Goal: Information Seeking & Learning: Learn about a topic

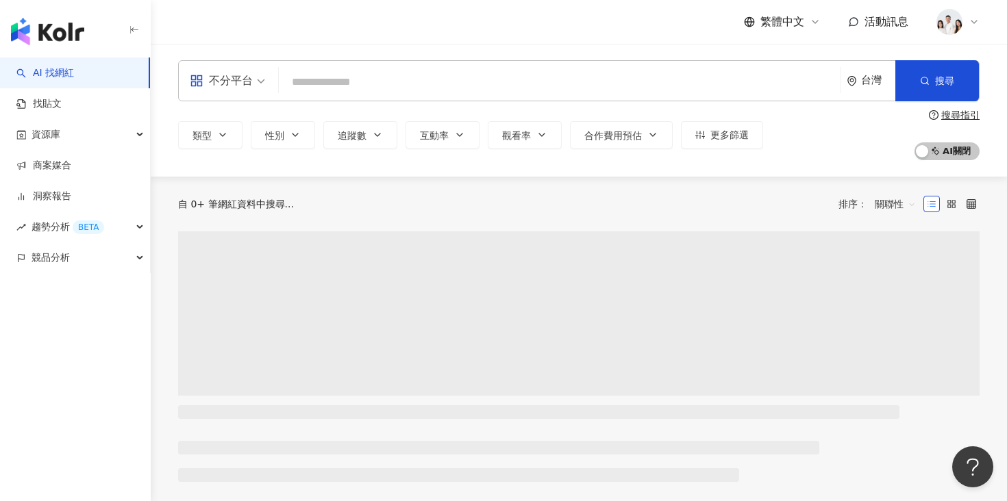
click at [435, 92] on input "search" at bounding box center [559, 82] width 551 height 26
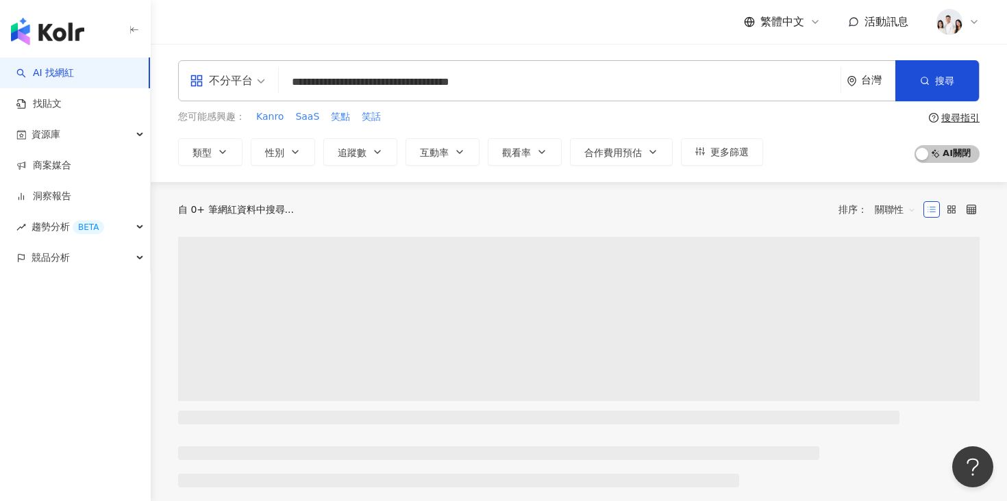
type input "**********"
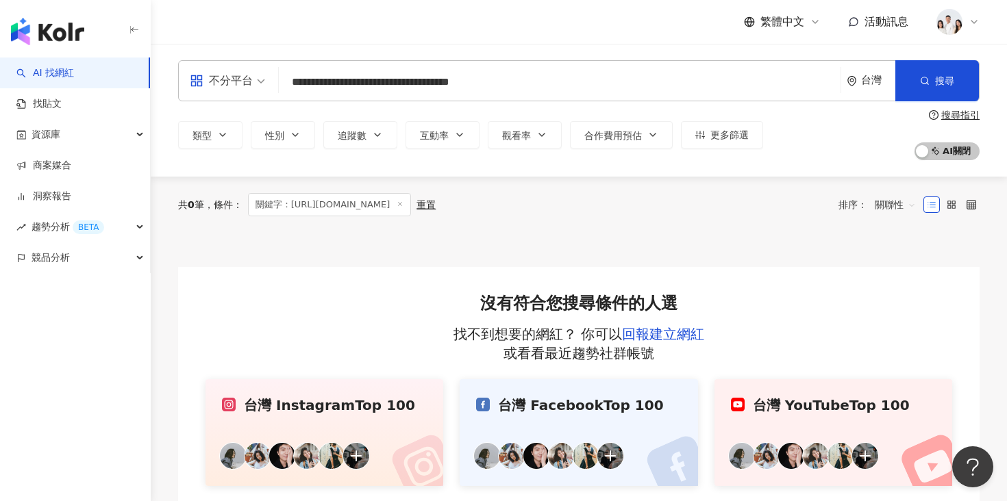
drag, startPoint x: 521, startPoint y: 85, endPoint x: 262, endPoint y: 79, distance: 259.7
click at [262, 79] on div "**********" at bounding box center [579, 80] width 802 height 41
click at [536, 78] on input "**********" at bounding box center [559, 82] width 551 height 26
type input "**********"
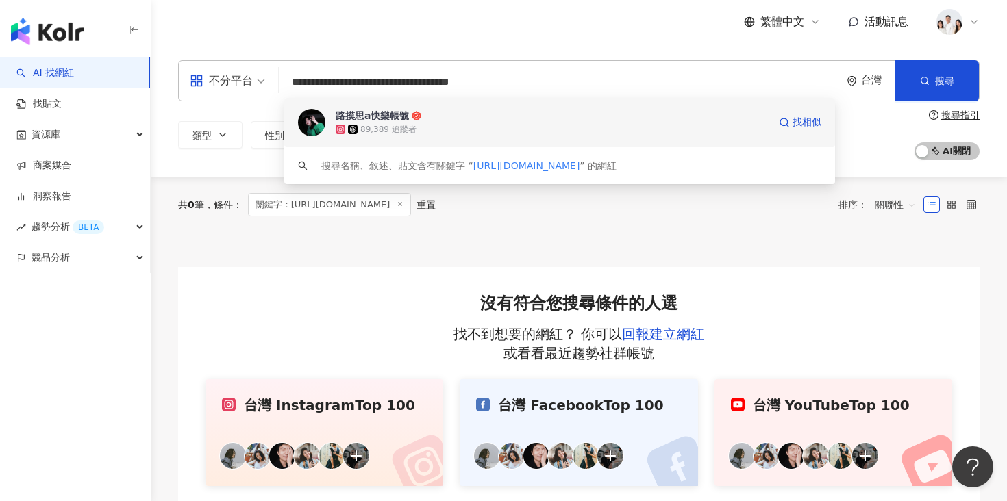
click at [487, 118] on span "路摸思a快樂帳號" at bounding box center [552, 116] width 433 height 14
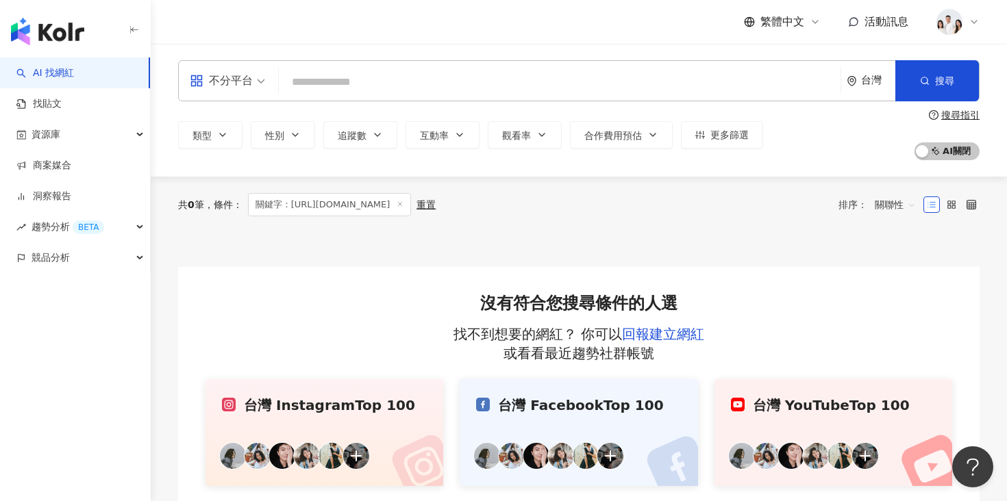
click at [345, 84] on input "search" at bounding box center [559, 82] width 551 height 26
paste input "**********"
type input "**********"
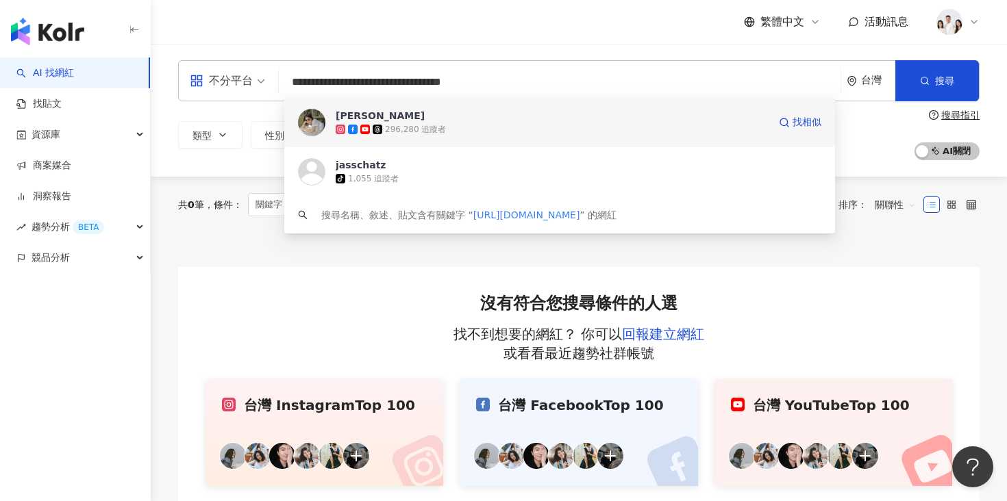
click at [440, 121] on span "[PERSON_NAME]" at bounding box center [552, 116] width 433 height 14
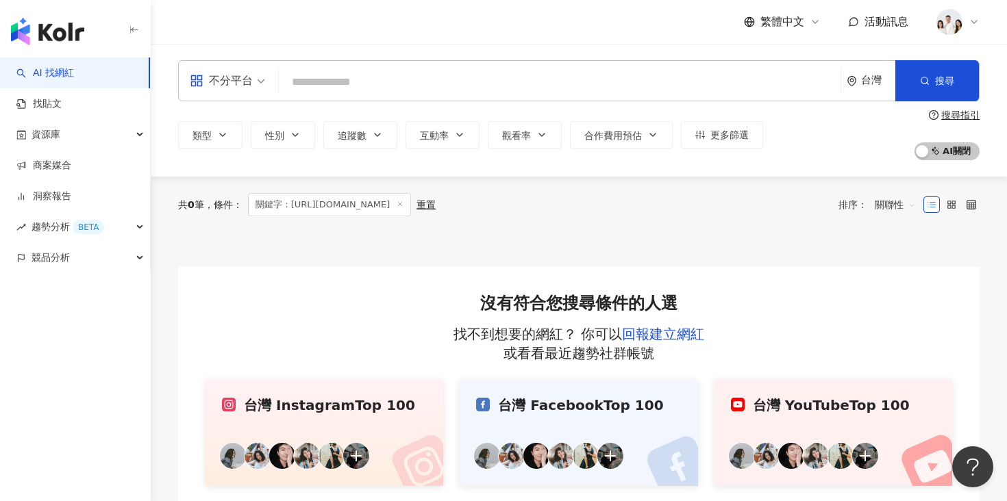
paste input "**********"
type input "**********"
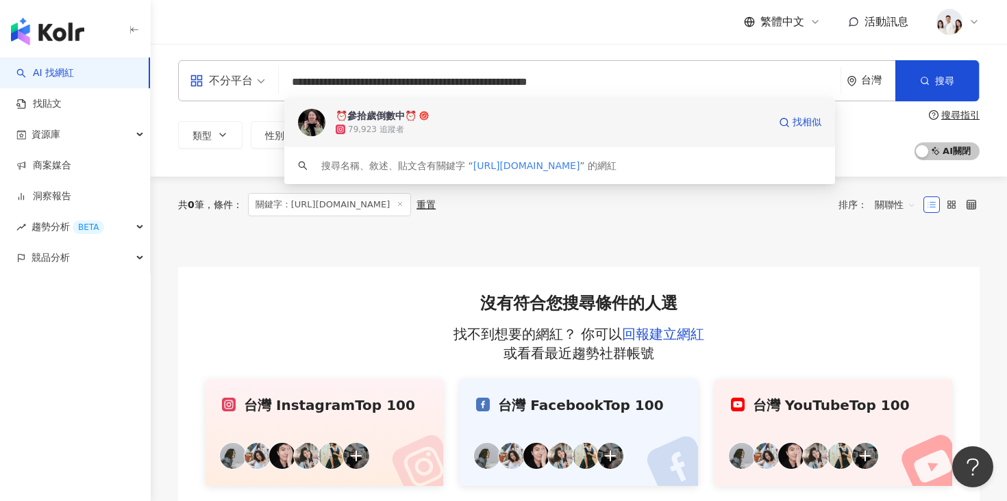
click at [430, 117] on span "⏰參拾歲倒數中⏰" at bounding box center [552, 116] width 433 height 14
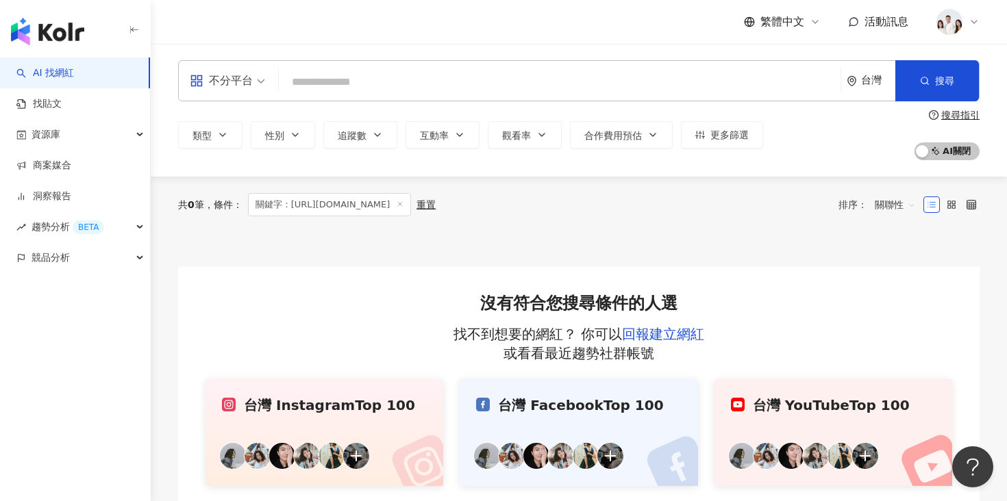
click at [430, 76] on input "search" at bounding box center [559, 82] width 551 height 26
paste input "**********"
type input "**********"
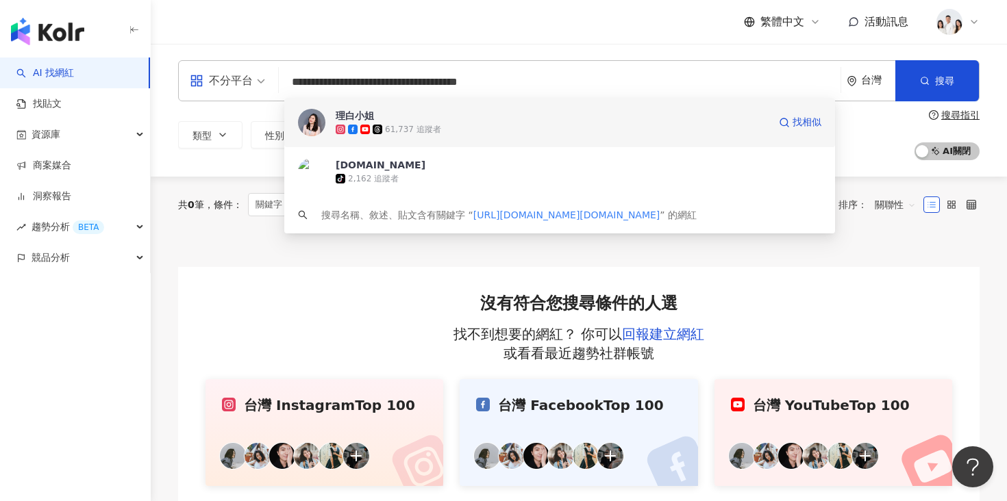
click at [416, 117] on span "理白小姐" at bounding box center [552, 116] width 433 height 14
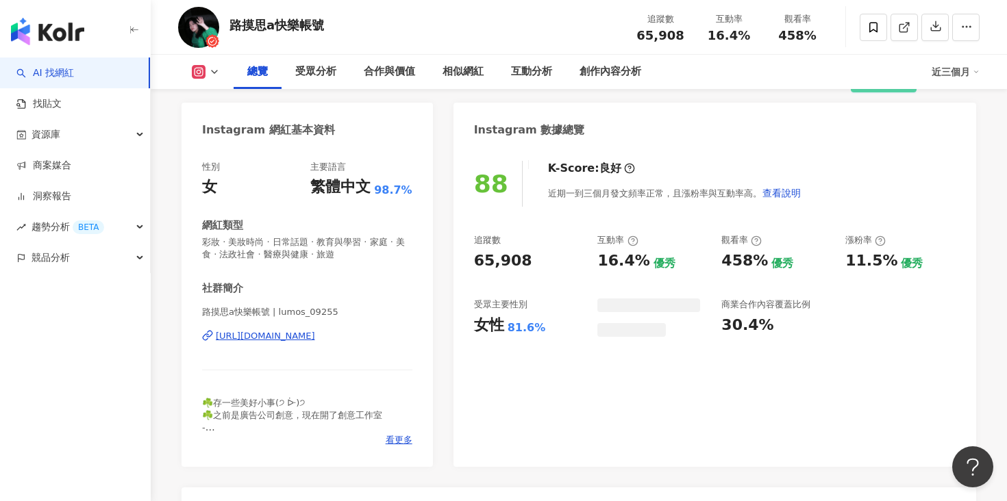
scroll to position [132, 0]
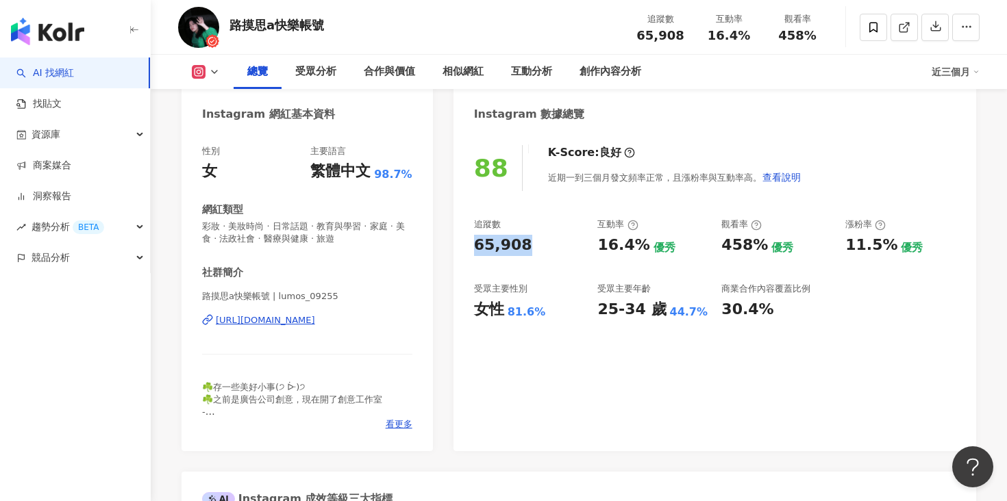
drag, startPoint x: 477, startPoint y: 248, endPoint x: 519, endPoint y: 248, distance: 42.5
click at [519, 248] on div "65,908" at bounding box center [503, 245] width 58 height 21
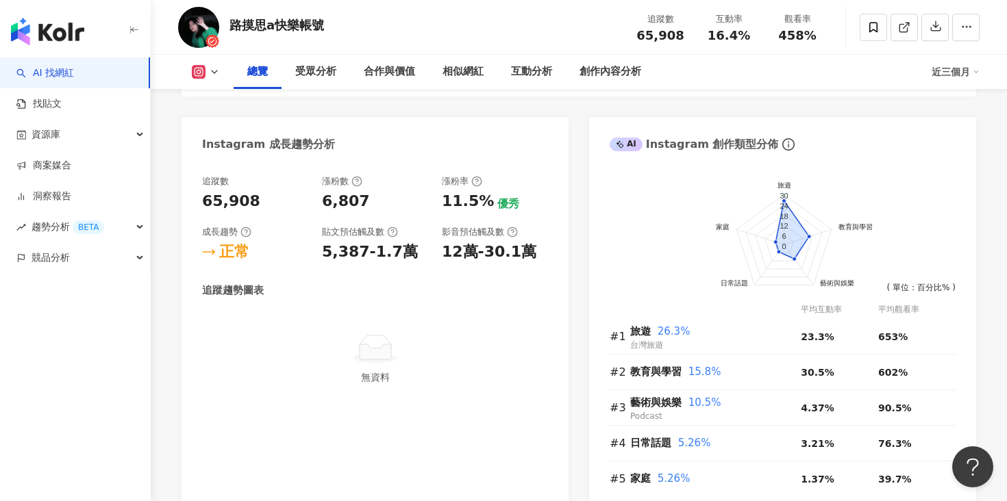
scroll to position [778, 0]
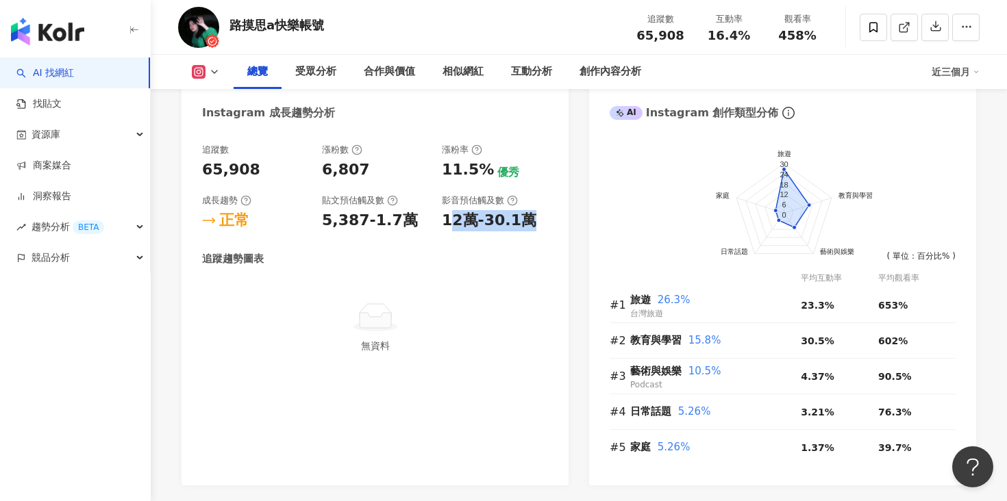
drag, startPoint x: 447, startPoint y: 216, endPoint x: 521, endPoint y: 216, distance: 74.0
click at [521, 216] on div "12萬-30.1萬" at bounding box center [489, 220] width 95 height 21
drag, startPoint x: 437, startPoint y: 222, endPoint x: 527, endPoint y: 221, distance: 89.7
click at [526, 222] on div "追蹤數 65,908 漲粉數 6,807 漲粉率 11.5% 優秀 成長趨勢 正常 貼文預估觸及數 5,387-1.7萬 影音預估觸及數 12萬-30.1萬" at bounding box center [375, 188] width 346 height 88
copy div "12萬-30.1萬"
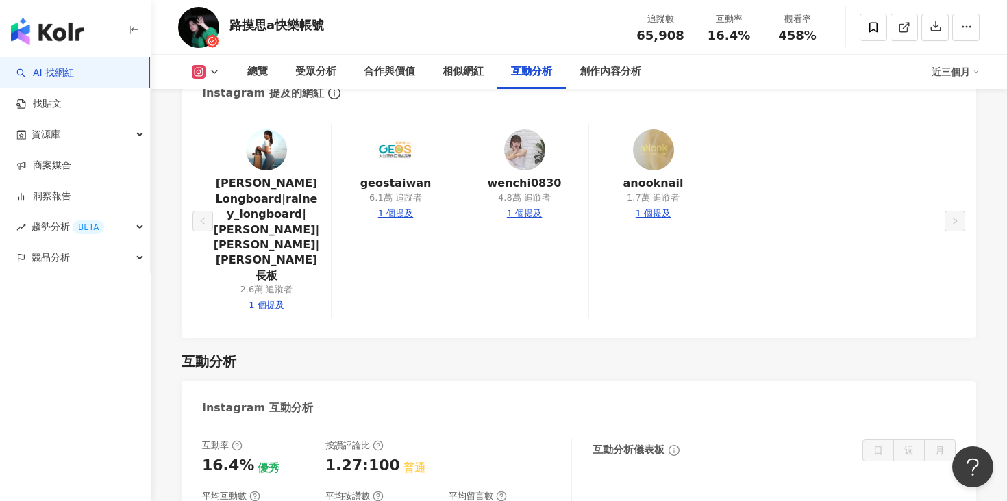
scroll to position [2694, 0]
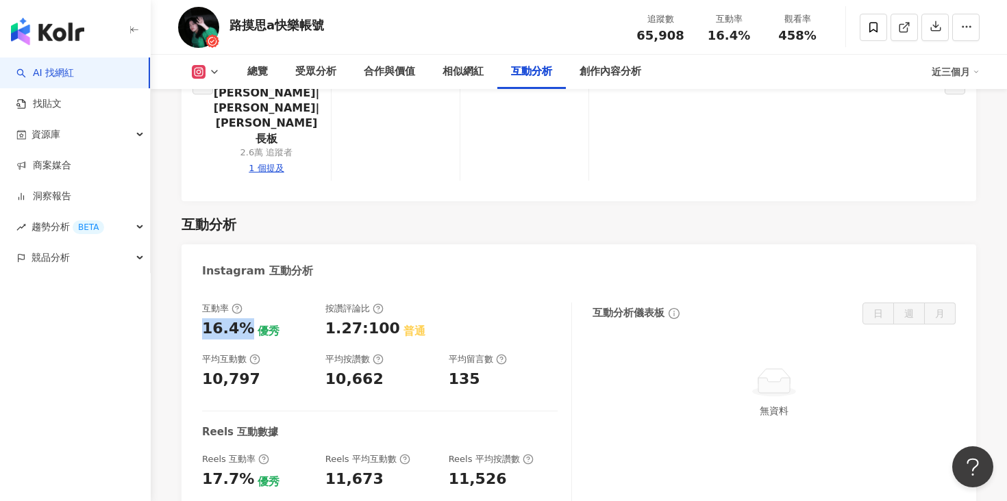
drag, startPoint x: 201, startPoint y: 251, endPoint x: 243, endPoint y: 251, distance: 41.1
click at [243, 289] on div "互動率 16.4% 優秀 按讚評論比 1.27:100 普通 平均互動數 10,797 平均按讚數 10,662 平均留言數 135 Reels 互動數據 R…" at bounding box center [579, 425] width 795 height 273
copy div "16.4%"
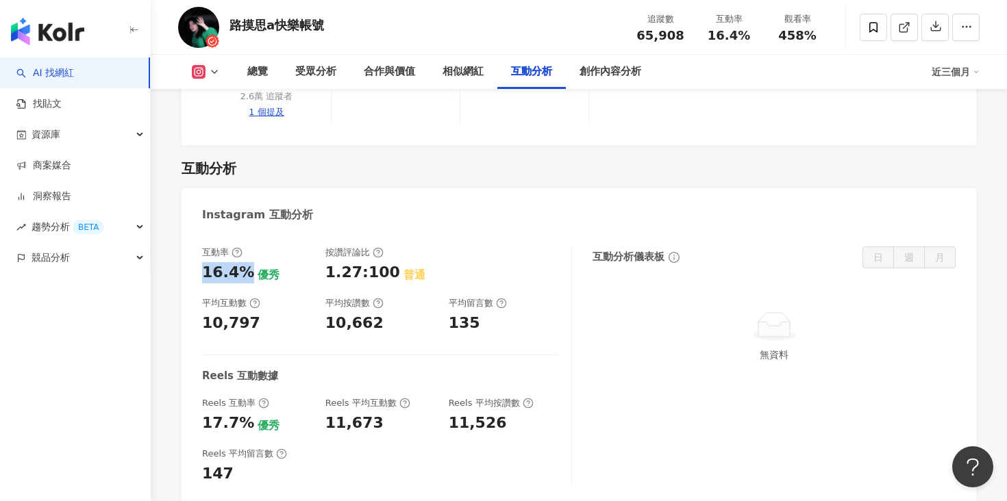
scroll to position [2753, 0]
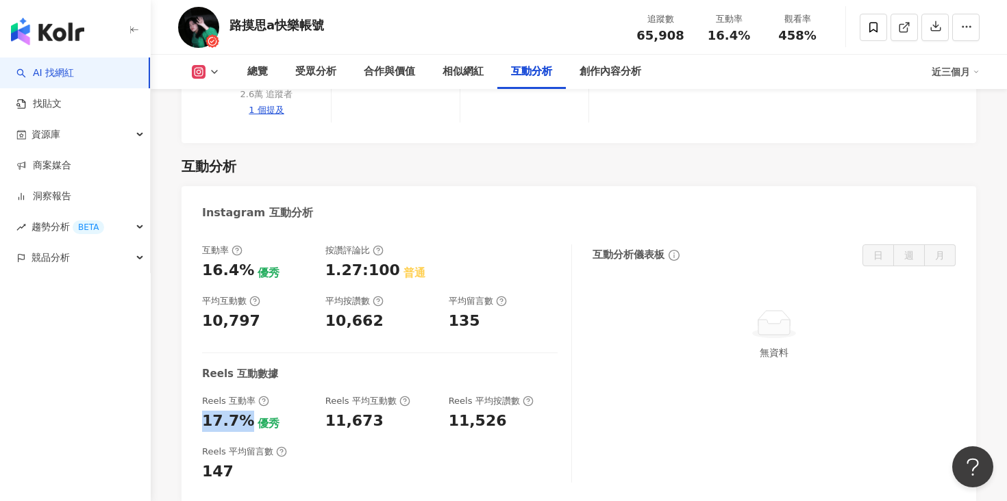
drag, startPoint x: 203, startPoint y: 345, endPoint x: 243, endPoint y: 343, distance: 39.8
click at [243, 411] on div "17.7%" at bounding box center [228, 421] width 52 height 21
copy div "17.7%"
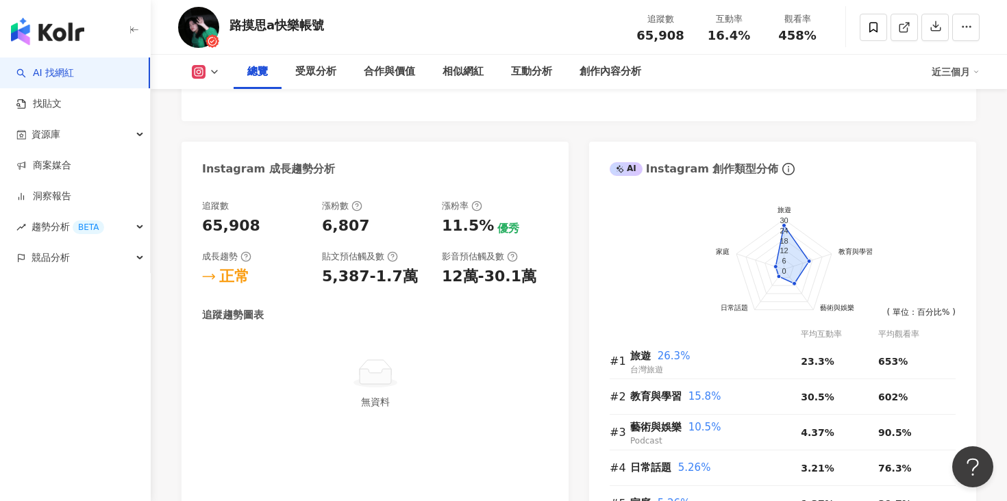
scroll to position [718, 0]
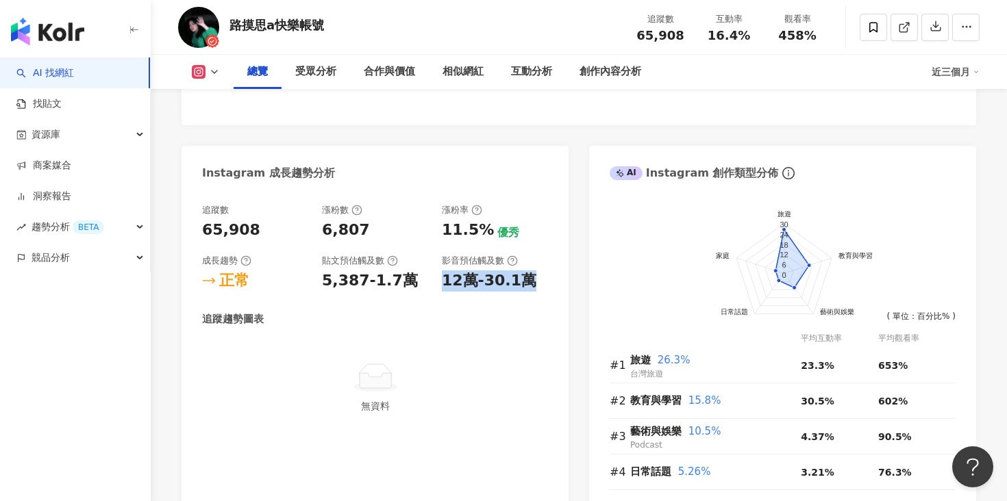
drag, startPoint x: 443, startPoint y: 278, endPoint x: 533, endPoint y: 281, distance: 89.8
click at [533, 281] on div "12萬-30.1萬" at bounding box center [495, 281] width 106 height 21
copy div "12萬-30.1萬"
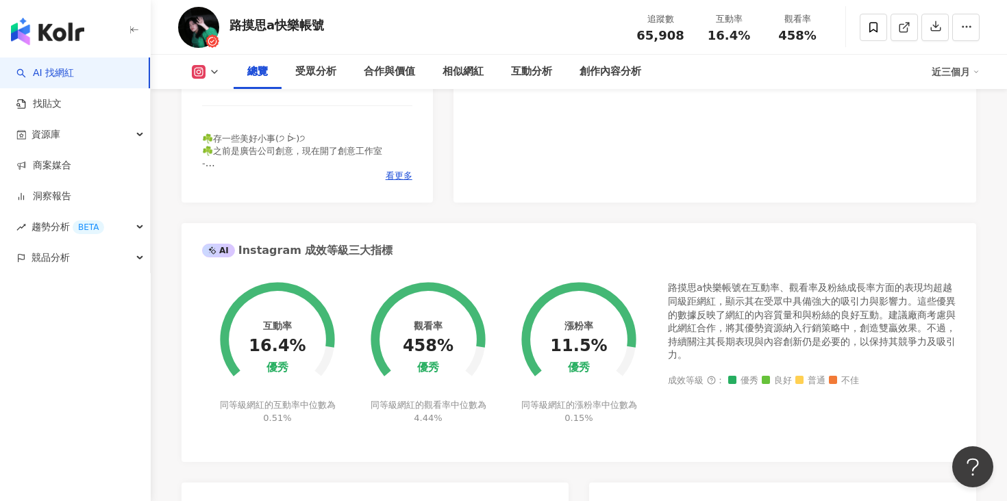
scroll to position [156, 0]
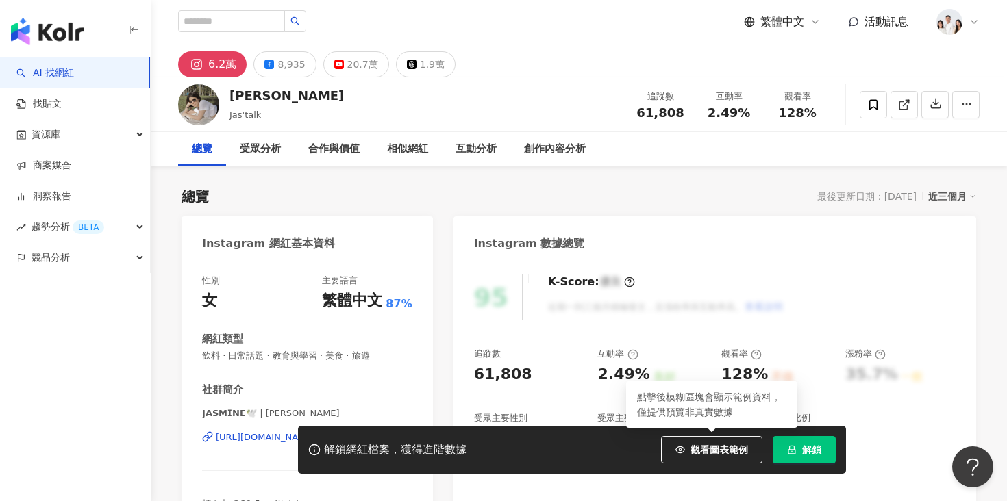
click at [789, 449] on icon "lock" at bounding box center [793, 450] width 8 height 9
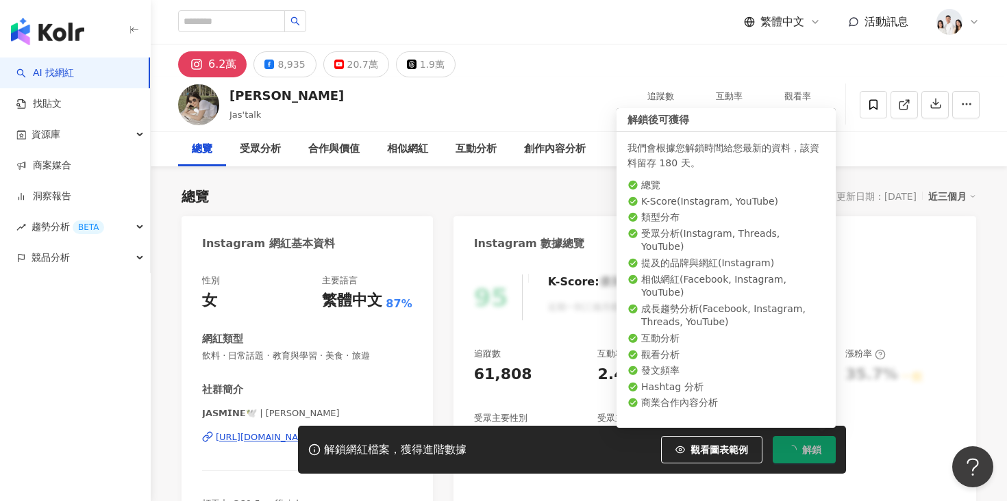
click at [796, 450] on icon "loading" at bounding box center [792, 450] width 14 height 14
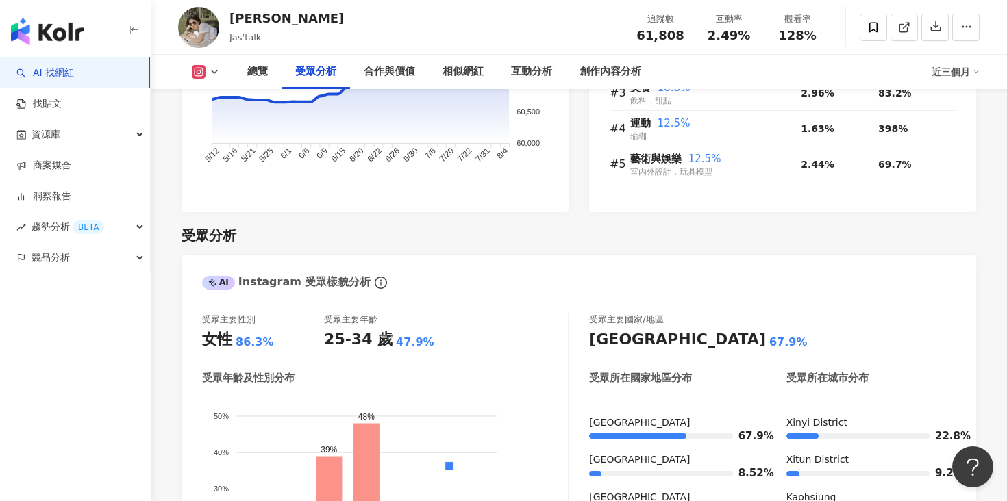
scroll to position [746, 0]
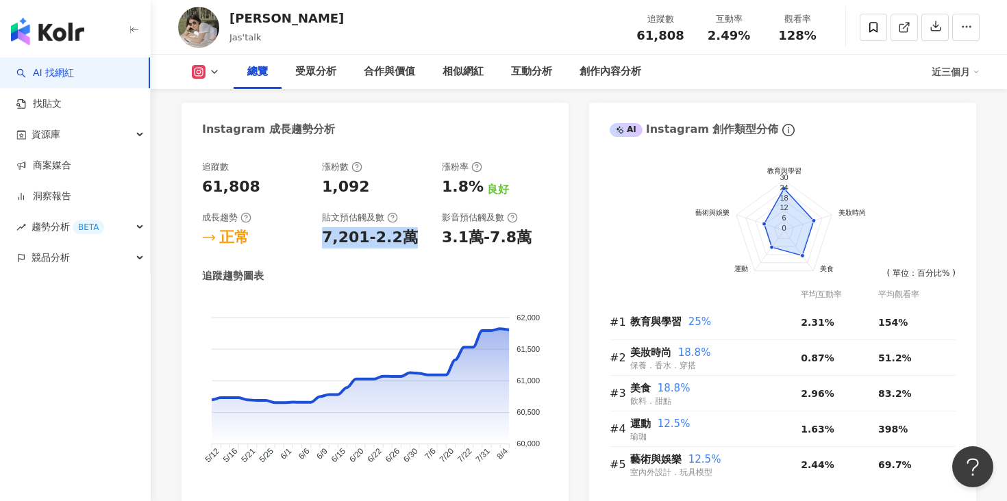
drag, startPoint x: 321, startPoint y: 239, endPoint x: 409, endPoint y: 238, distance: 88.4
click at [409, 239] on div "追蹤數 61,808 漲粉數 1,092 漲粉率 1.8% 良好 成長趨勢 正常 貼文預估觸及數 7,201-2.2萬 影音預估觸及數 3.1萬-7.8萬" at bounding box center [375, 205] width 346 height 88
copy div "7,201-2.2萬"
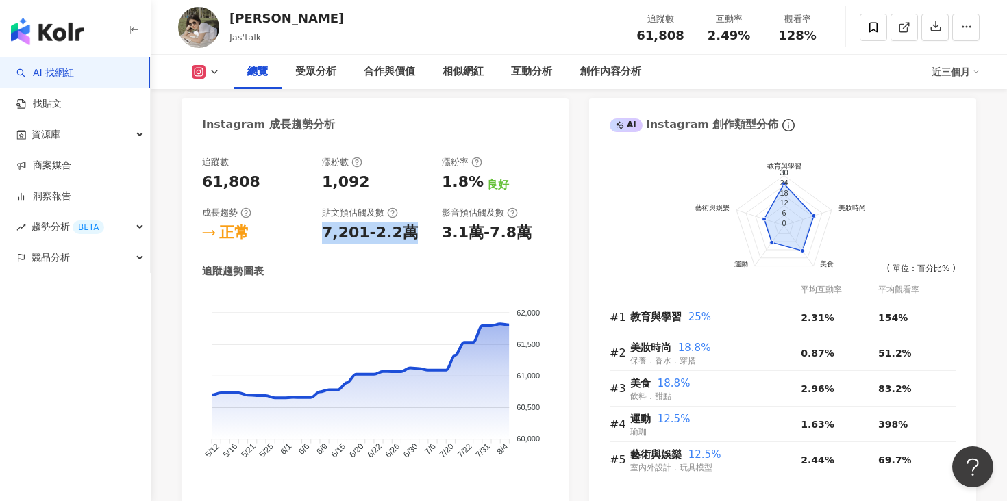
scroll to position [752, 0]
drag, startPoint x: 445, startPoint y: 230, endPoint x: 517, endPoint y: 230, distance: 72.6
click at [517, 230] on div "3.1萬-7.8萬" at bounding box center [487, 232] width 90 height 21
copy div "3.1萬-7.8萬"
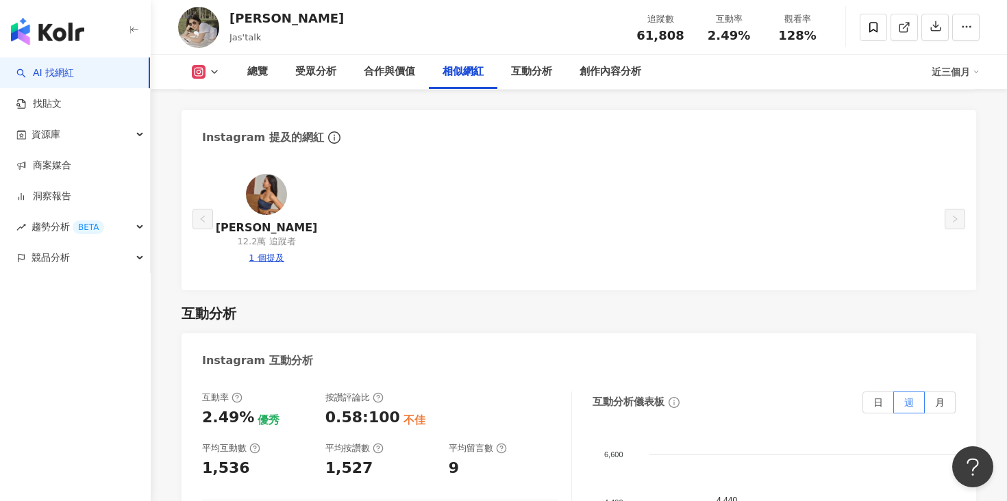
scroll to position [2681, 0]
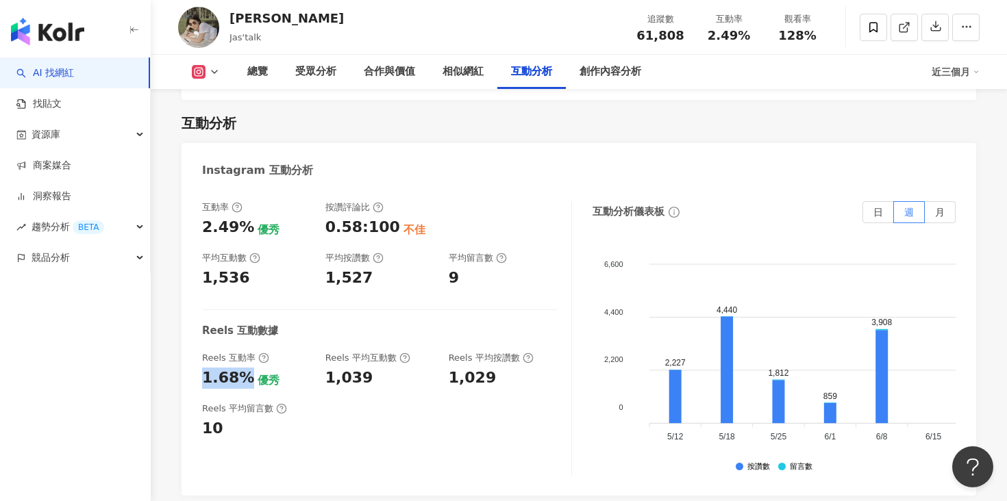
drag, startPoint x: 200, startPoint y: 379, endPoint x: 240, endPoint y: 379, distance: 40.4
click at [240, 379] on div "互動率 2.49% 優秀 按讚評論比 0.58:100 不佳 平均互動數 1,536 平均按讚數 1,527 平均留言數 9 Reels 互動數據 Reels…" at bounding box center [579, 342] width 795 height 308
copy div "1.68%"
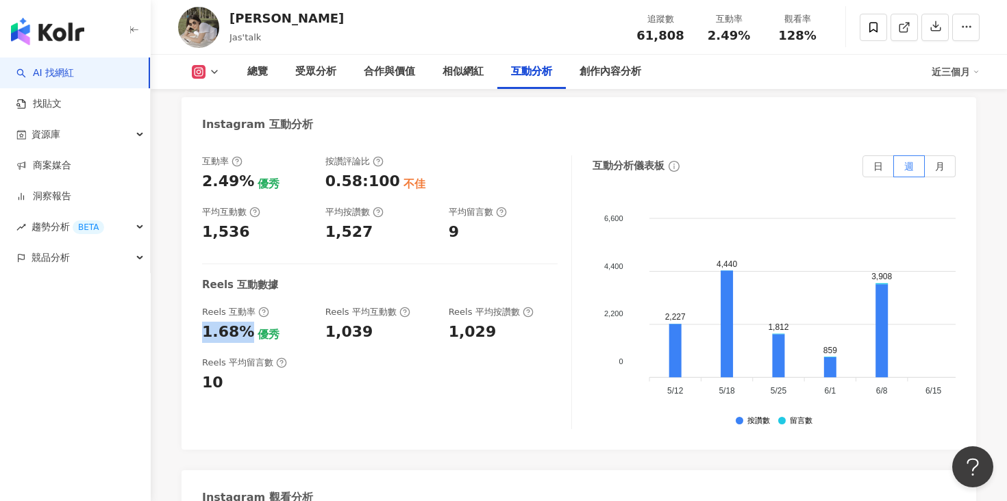
scroll to position [2730, 0]
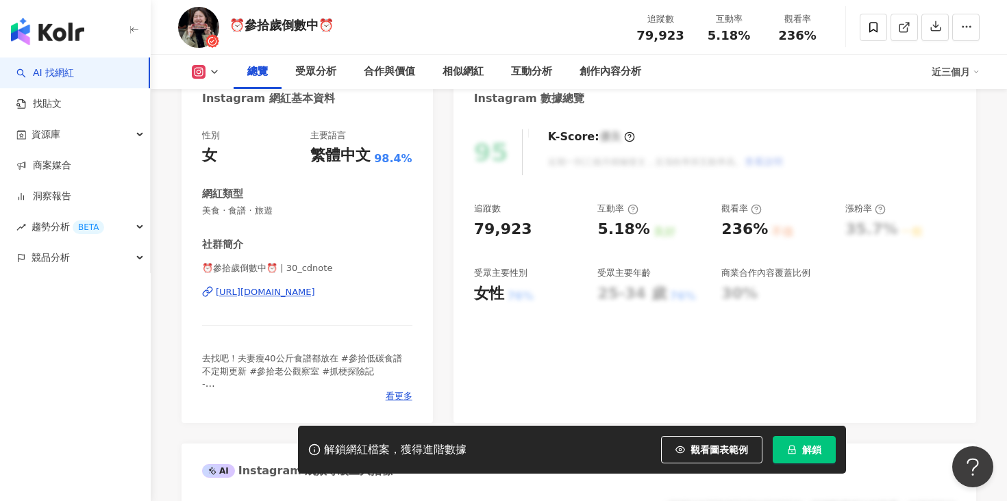
scroll to position [177, 0]
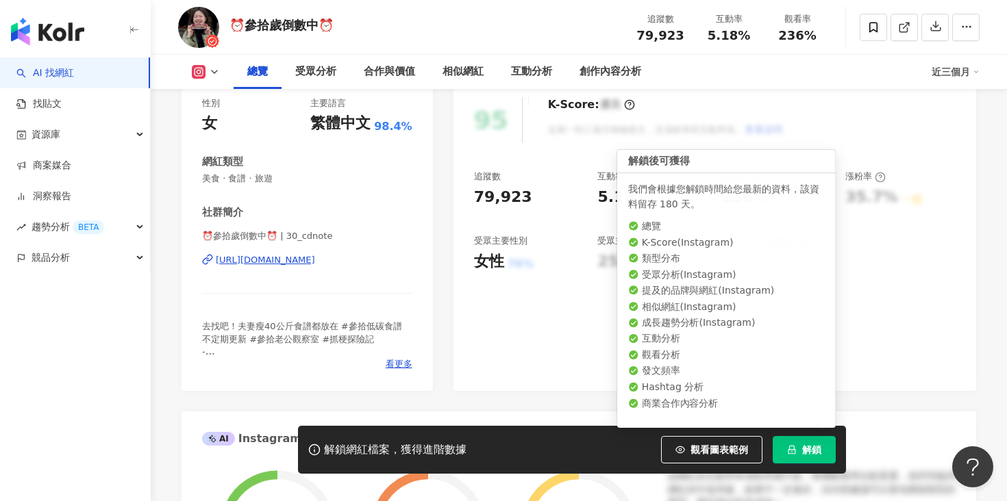
click at [817, 458] on button "解鎖" at bounding box center [804, 449] width 63 height 27
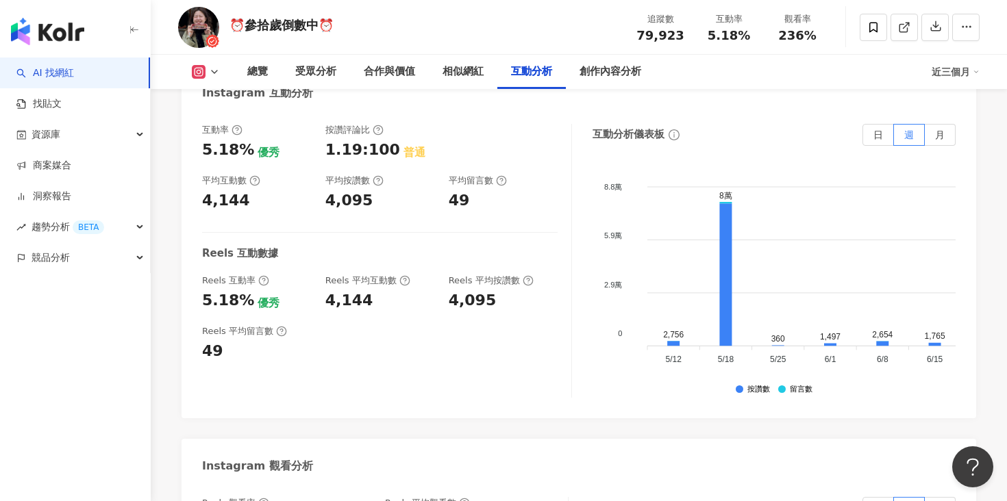
scroll to position [2753, 0]
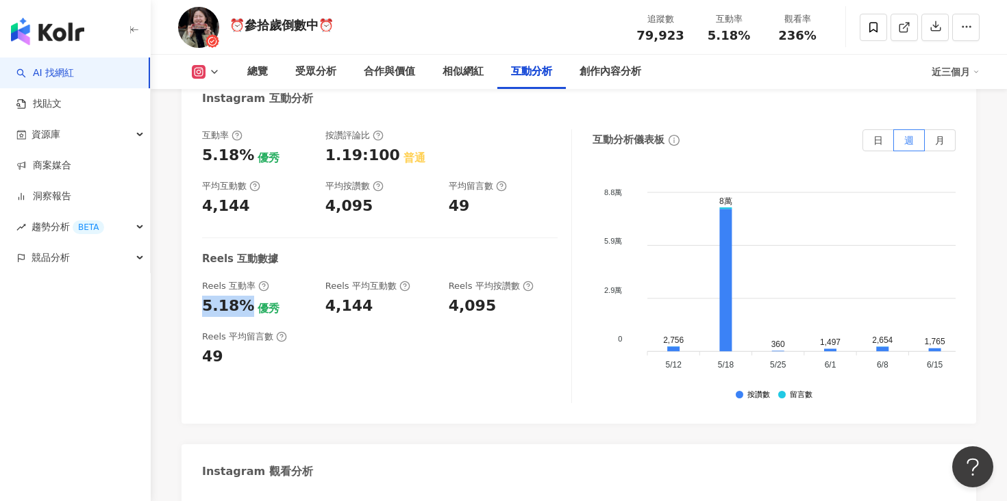
drag, startPoint x: 198, startPoint y: 304, endPoint x: 245, endPoint y: 306, distance: 46.6
click at [245, 306] on div "互動率 5.18% 優秀 按讚評論比 1.19:100 普通 平均互動數 4,144 平均按讚數 4,095 平均留言數 49 Reels 互動數據 Reel…" at bounding box center [579, 270] width 795 height 308
copy div "5.18%"
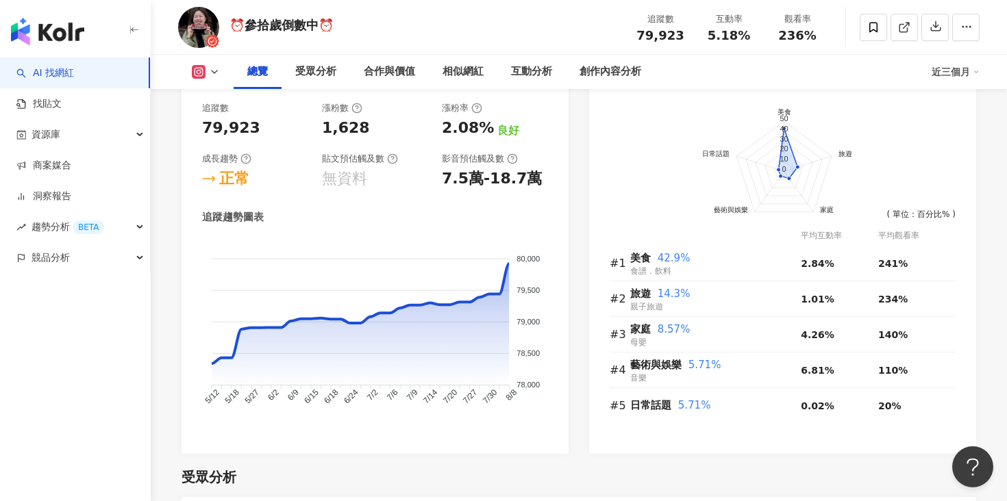
scroll to position [615, 0]
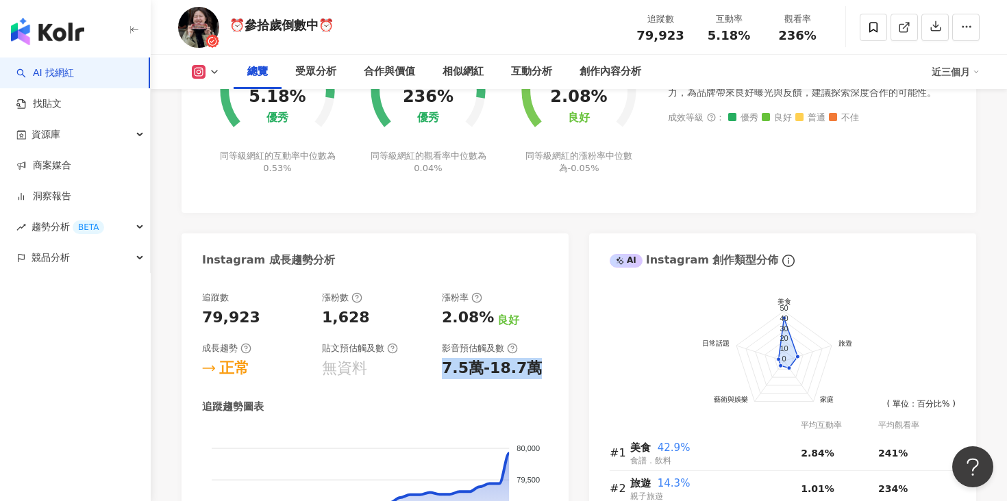
drag, startPoint x: 443, startPoint y: 369, endPoint x: 529, endPoint y: 373, distance: 85.7
click at [529, 373] on div "7.5萬-18.7萬" at bounding box center [492, 368] width 100 height 21
copy div "7.5萬-18.7萬"
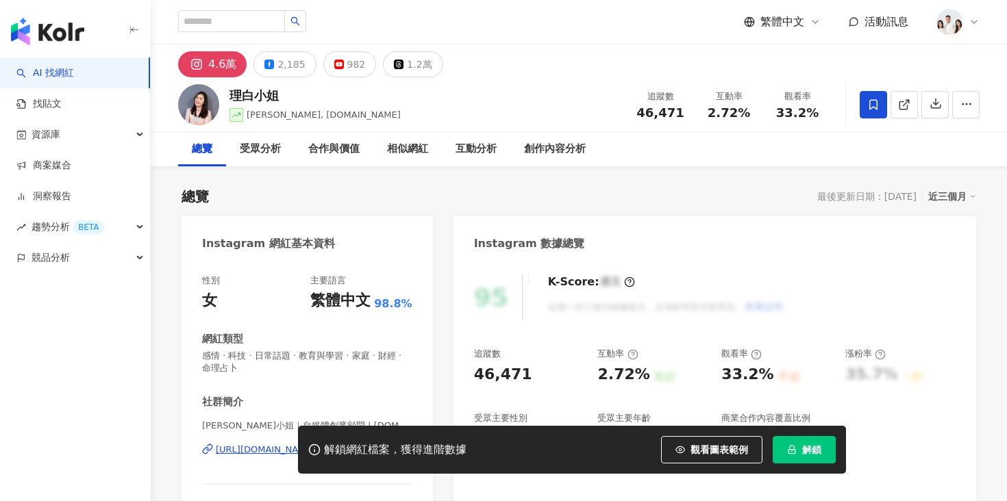
click at [810, 451] on span "解鎖" at bounding box center [811, 450] width 19 height 11
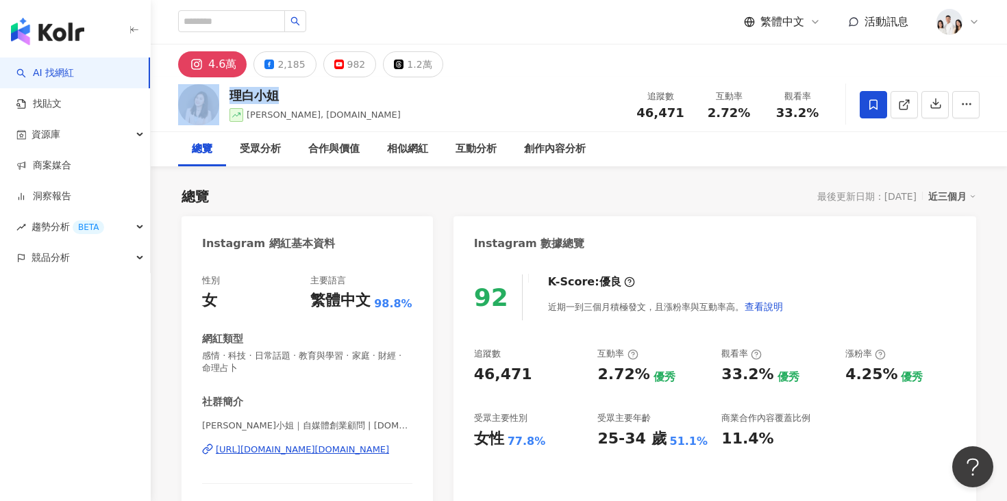
drag, startPoint x: 282, startPoint y: 92, endPoint x: 222, endPoint y: 92, distance: 60.3
click at [222, 92] on div "理白小姐 [PERSON_NAME], [DOMAIN_NAME] 追蹤數 46,471 互動率 2.72% 觀看率 33.2%" at bounding box center [579, 104] width 856 height 54
copy div "理白小姐"
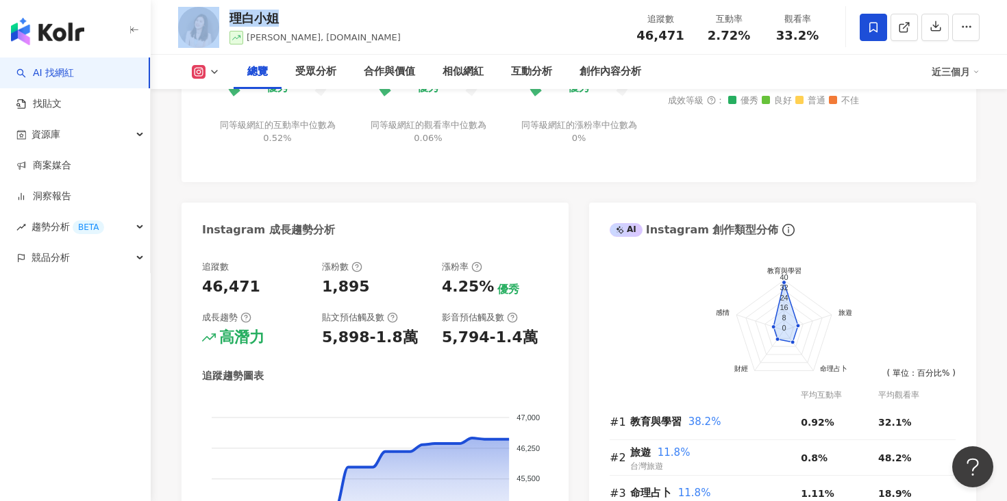
scroll to position [688, 0]
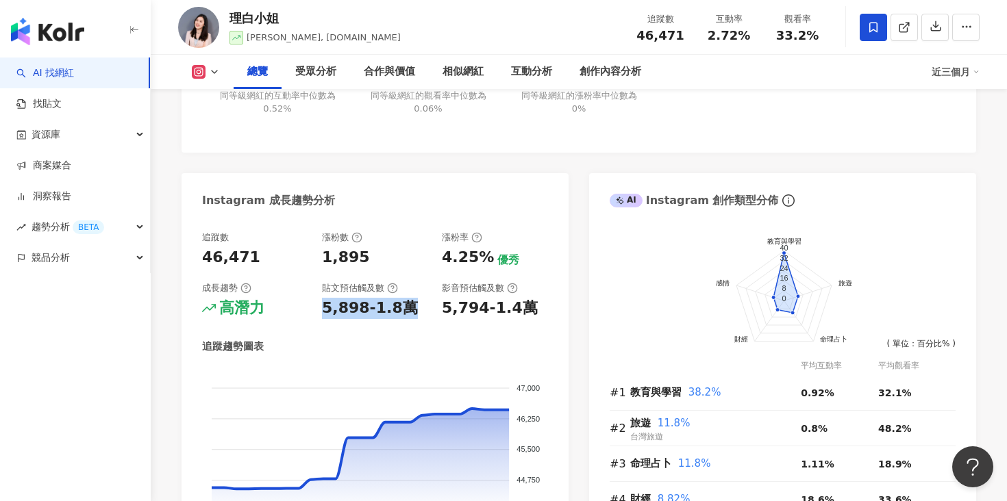
drag, startPoint x: 323, startPoint y: 306, endPoint x: 409, endPoint y: 305, distance: 86.3
click at [410, 305] on div "5,898-1.8萬" at bounding box center [375, 308] width 106 height 21
copy div "5,898-1.8萬"
